Goal: Information Seeking & Learning: Learn about a topic

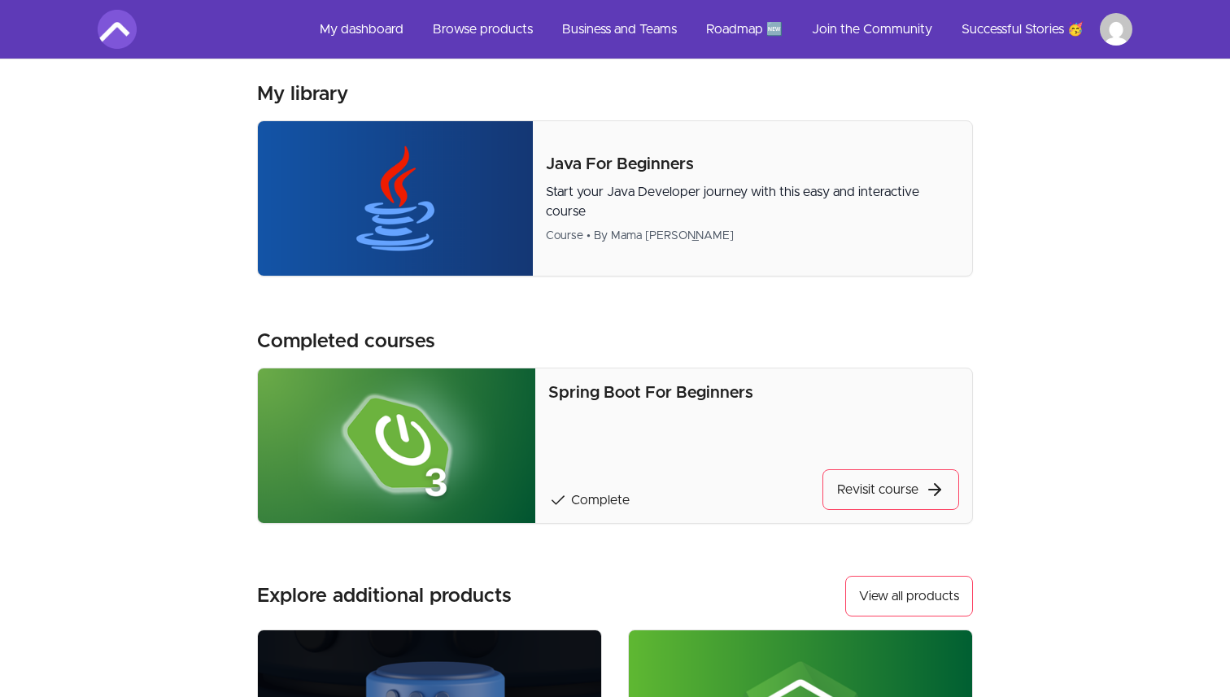
scroll to position [56, 0]
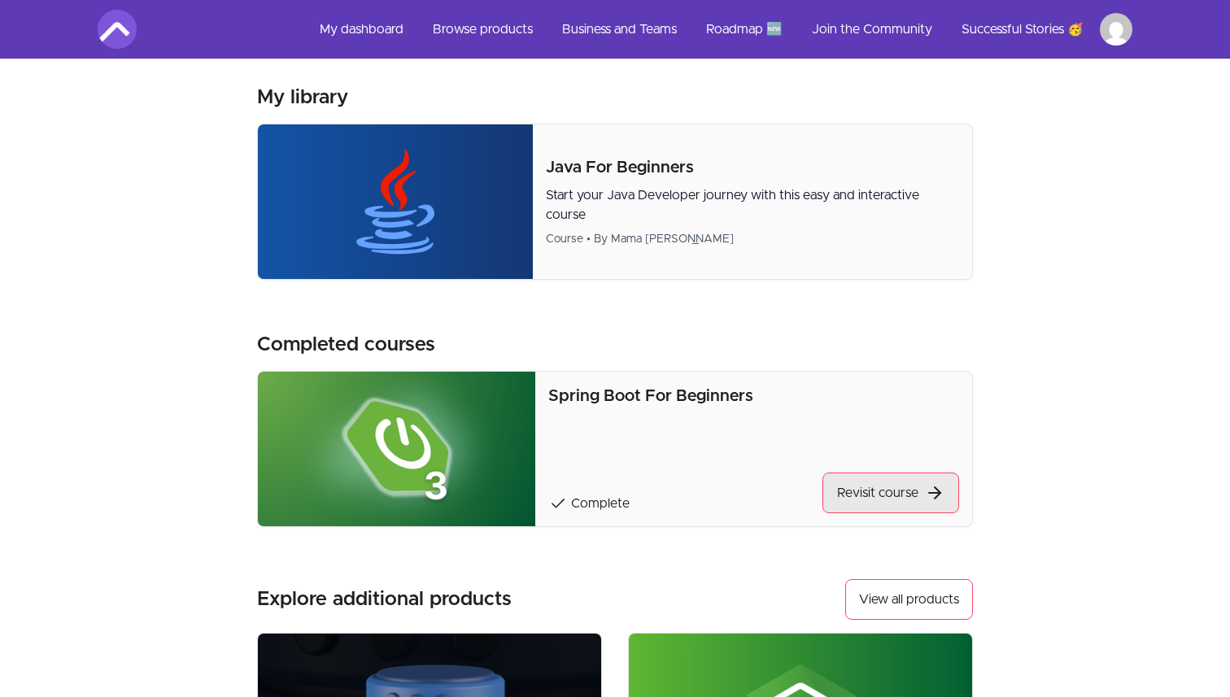
click at [876, 500] on link "Revisit course" at bounding box center [891, 493] width 137 height 41
click at [456, 217] on img at bounding box center [395, 202] width 275 height 155
click at [500, 190] on img at bounding box center [395, 202] width 275 height 155
click at [872, 496] on link "Revisit course" at bounding box center [891, 493] width 137 height 41
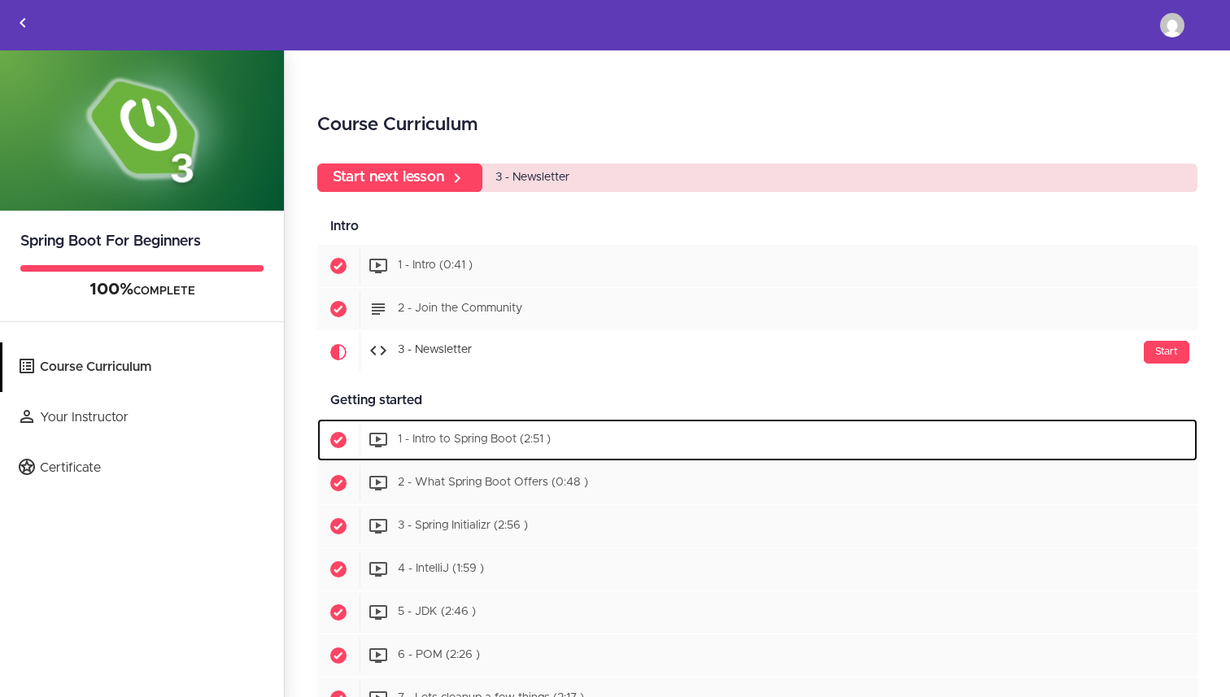
click at [509, 444] on span "1 - Intro to Spring Boot (2:51 )" at bounding box center [474, 440] width 153 height 11
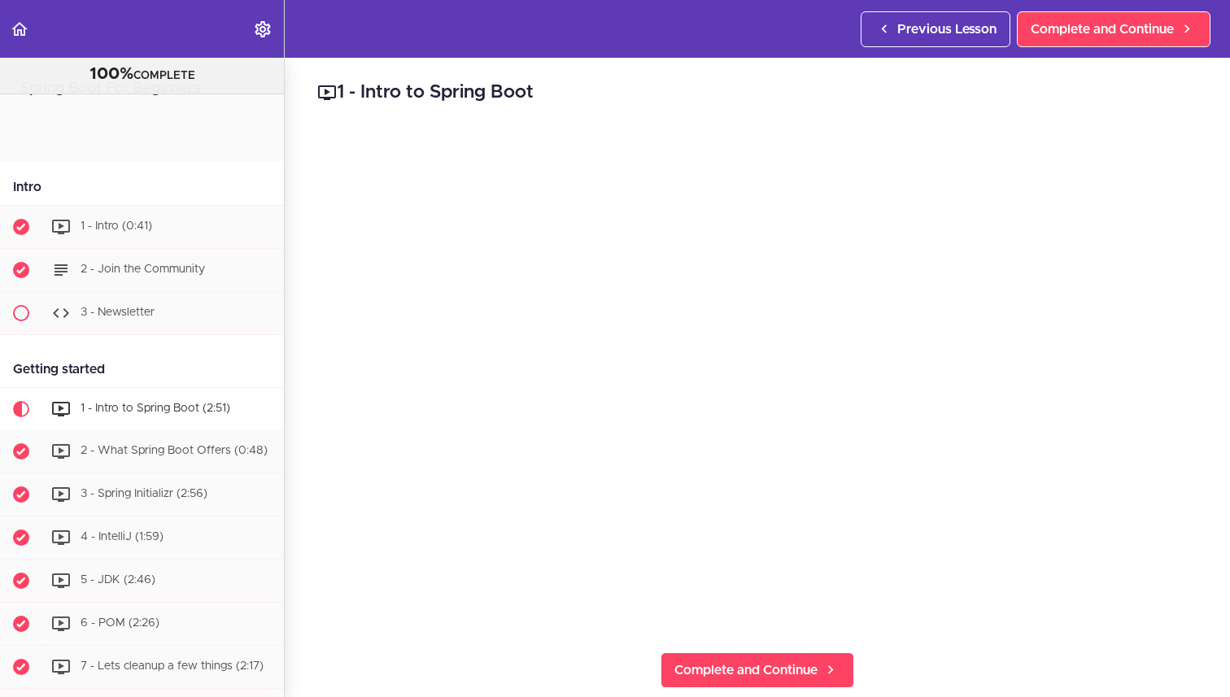
scroll to position [290, 0]
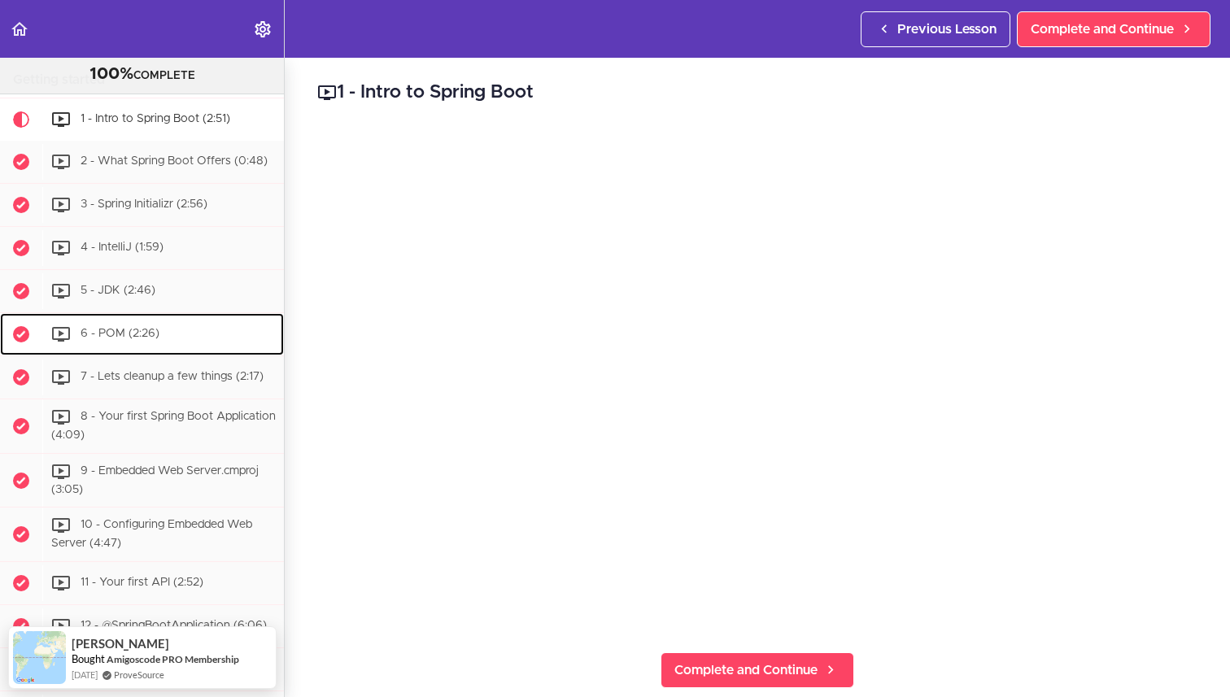
click at [181, 321] on div "6 - POM (2:26)" at bounding box center [163, 335] width 242 height 36
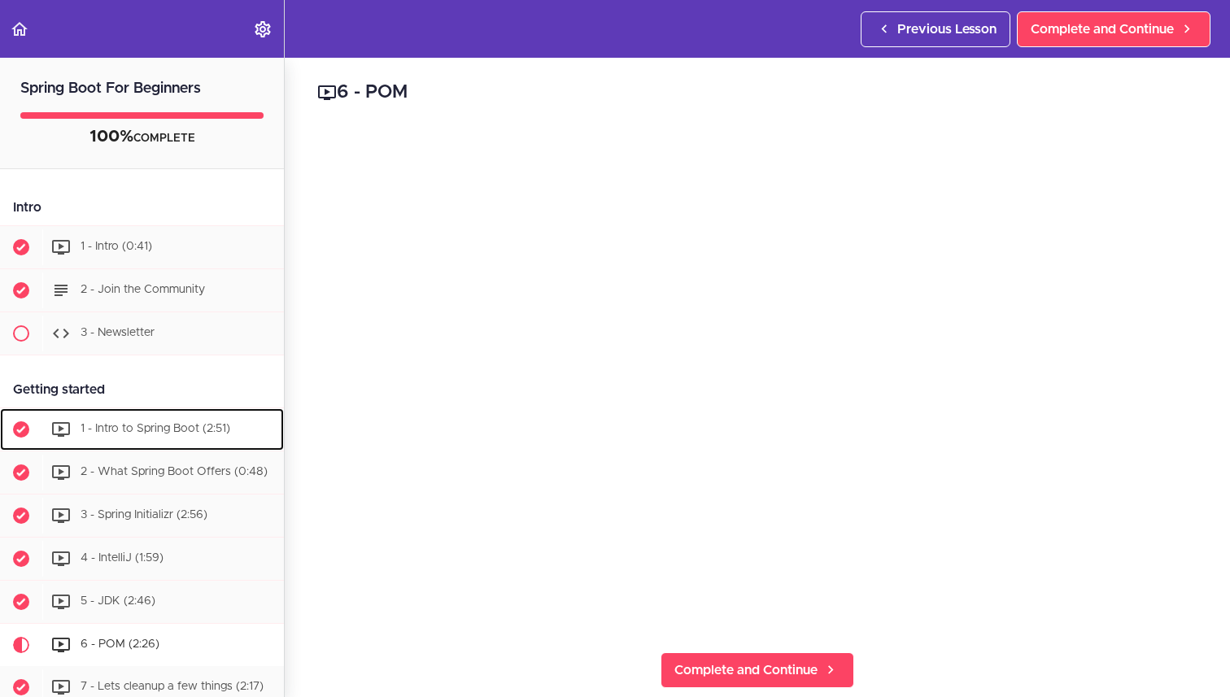
click at [154, 429] on span "1 - Intro to Spring Boot (2:51)" at bounding box center [156, 428] width 150 height 11
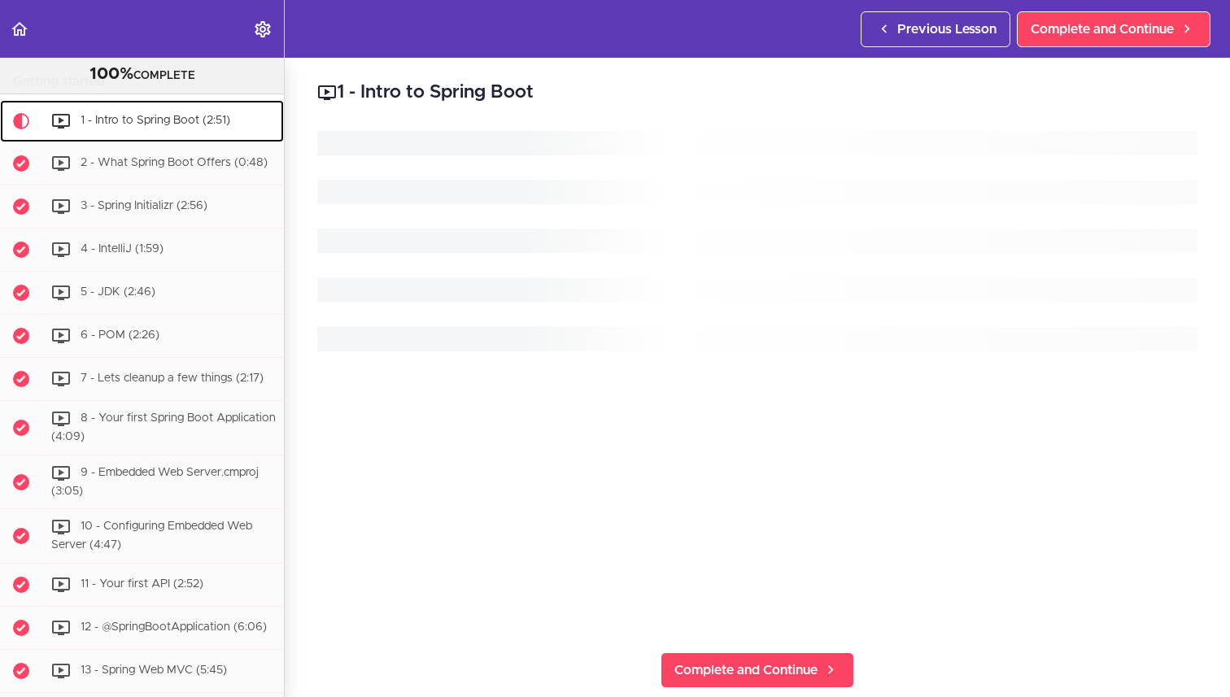
scroll to position [290, 0]
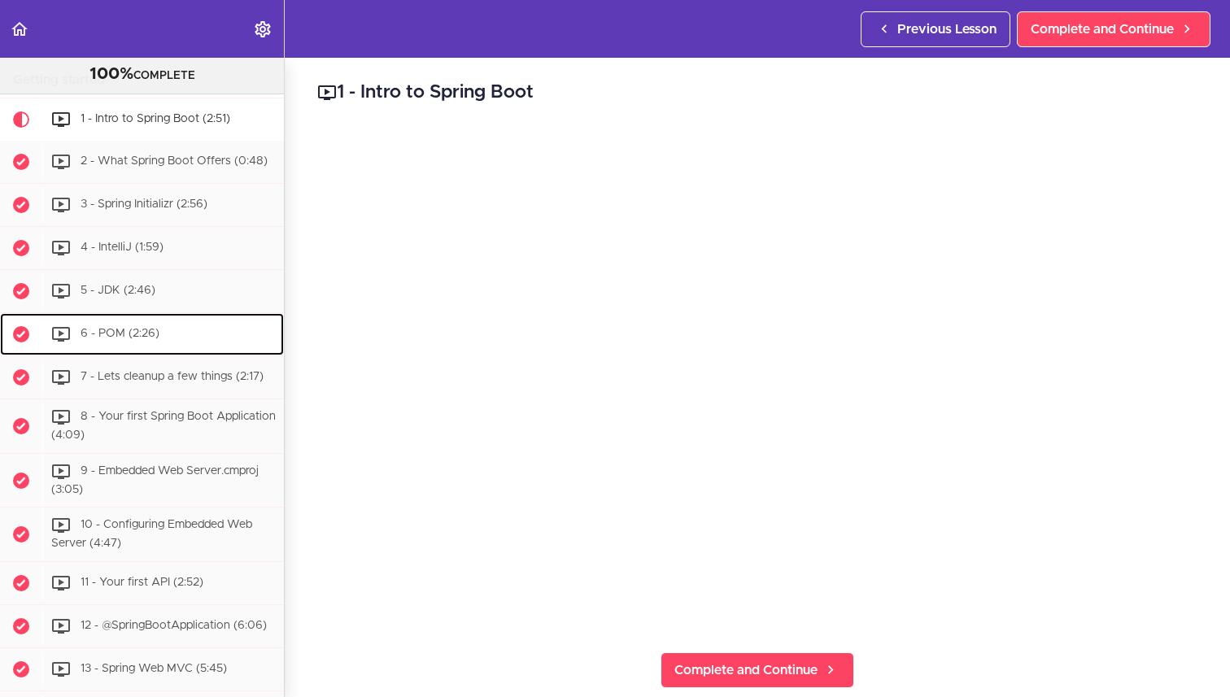
click at [155, 334] on span "6 - POM (2:26)" at bounding box center [120, 333] width 79 height 11
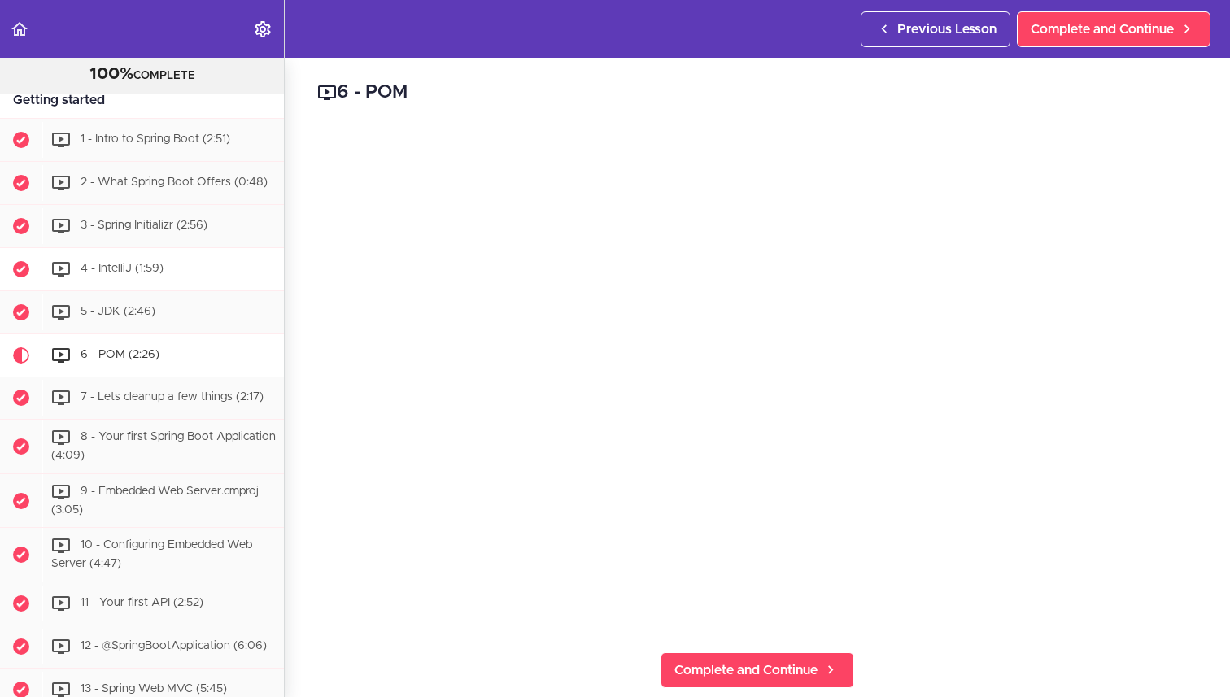
scroll to position [273, 0]
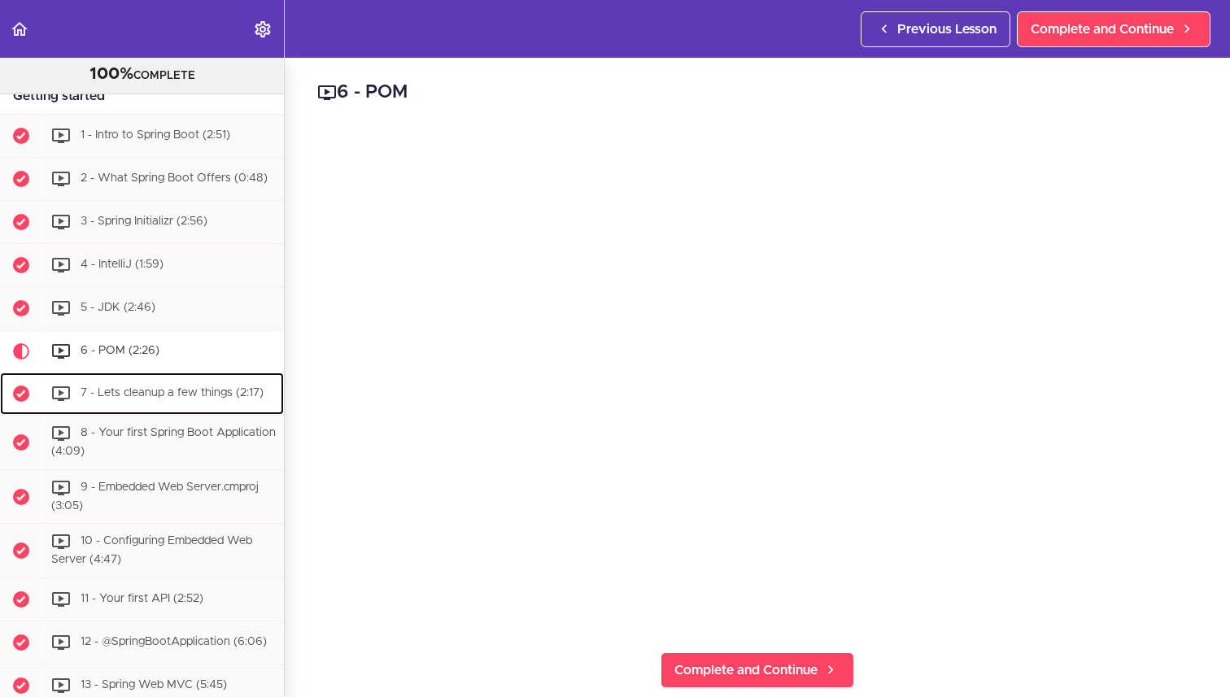
click at [194, 390] on span "7 - Lets cleanup a few things (2:17)" at bounding box center [172, 392] width 183 height 11
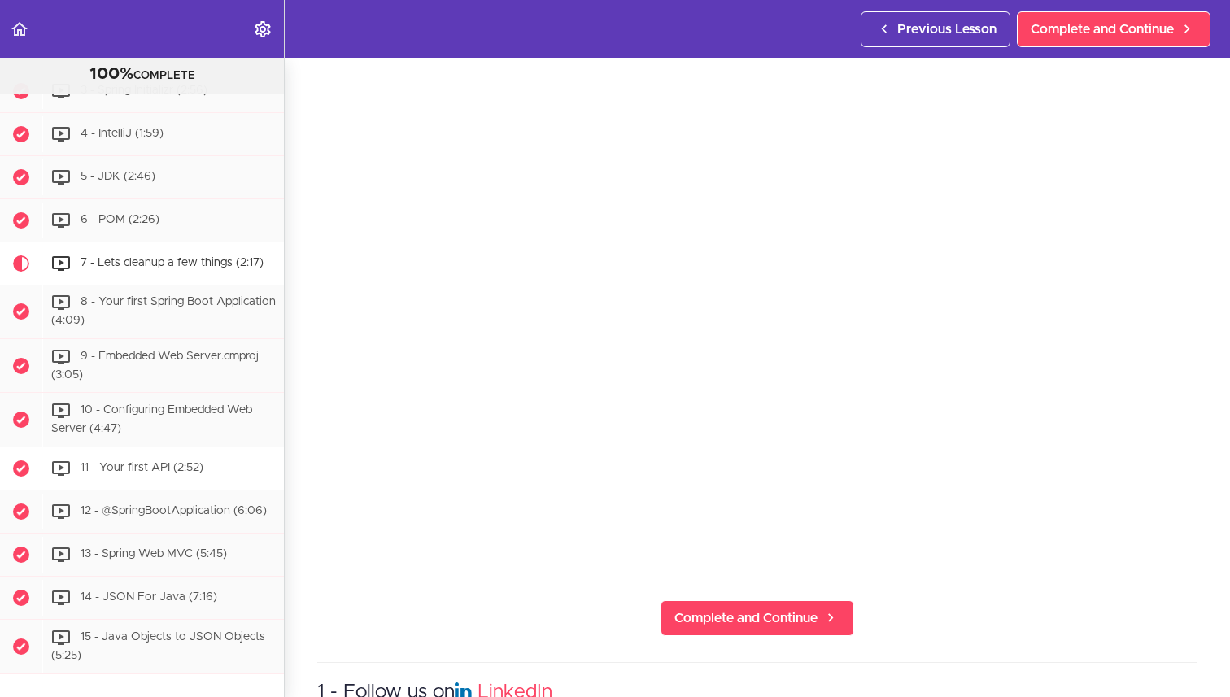
scroll to position [408, 0]
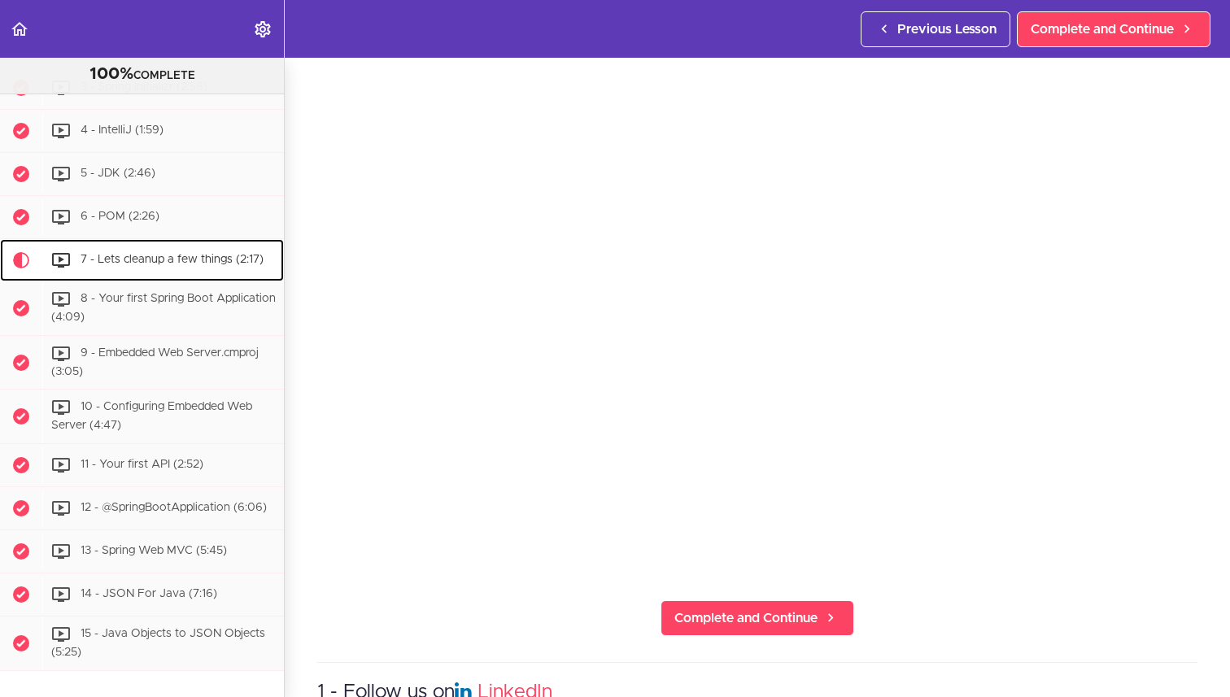
click at [184, 262] on span "7 - Lets cleanup a few things (2:17)" at bounding box center [172, 259] width 183 height 11
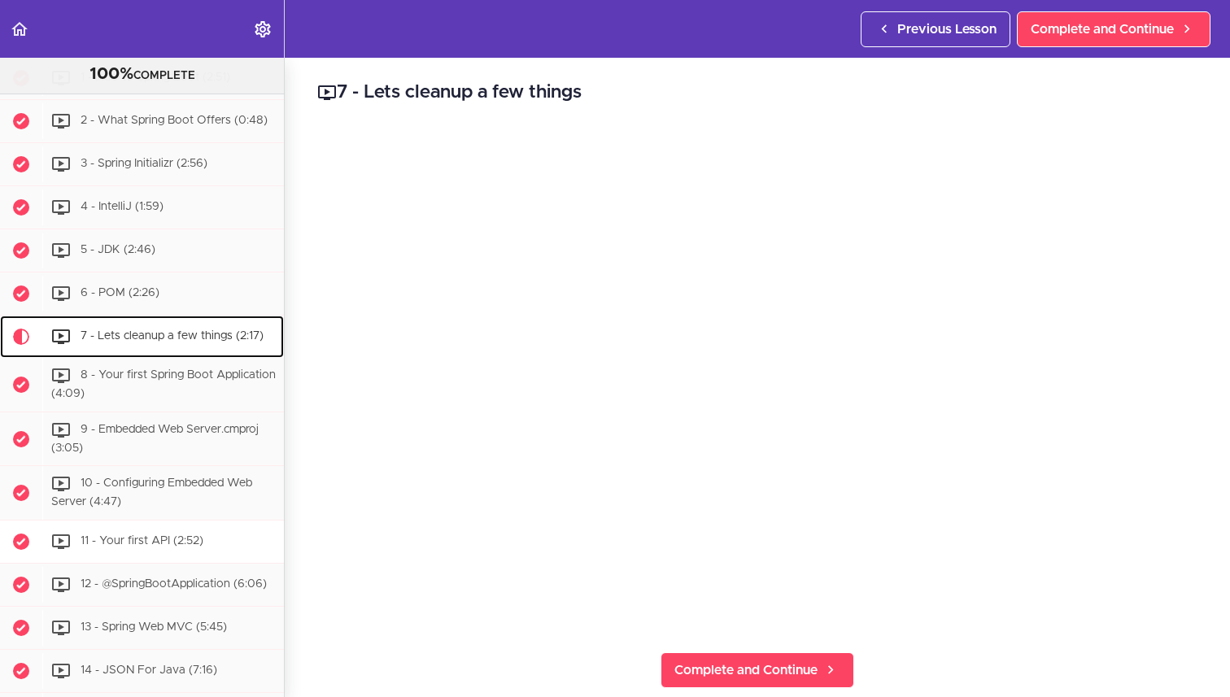
scroll to position [330, 0]
